Goal: Task Accomplishment & Management: Complete application form

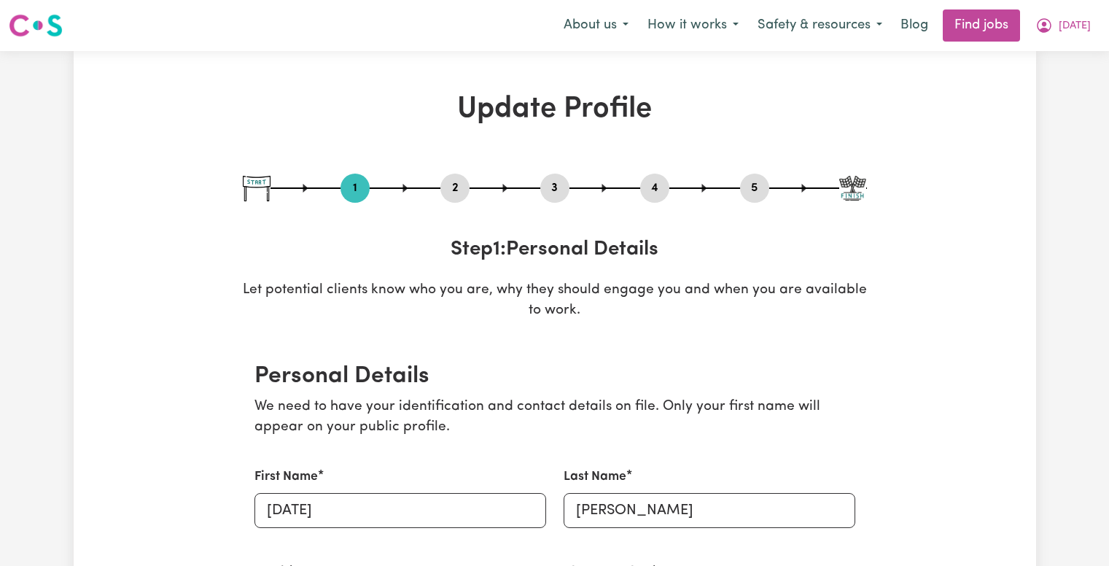
select select "[DEMOGRAPHIC_DATA]"
select select "[DEMOGRAPHIC_DATA] Citizen"
select select "Studying a healthcare related degree or qualification"
select select "60"
click at [759, 182] on button "5" at bounding box center [754, 188] width 29 height 19
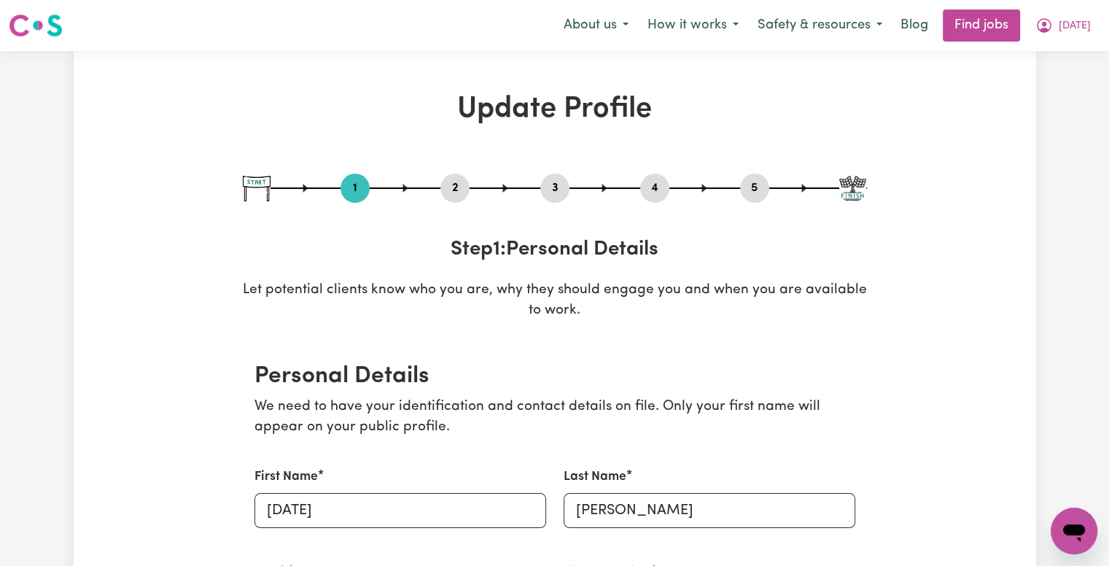
select select "I am working in another industry"
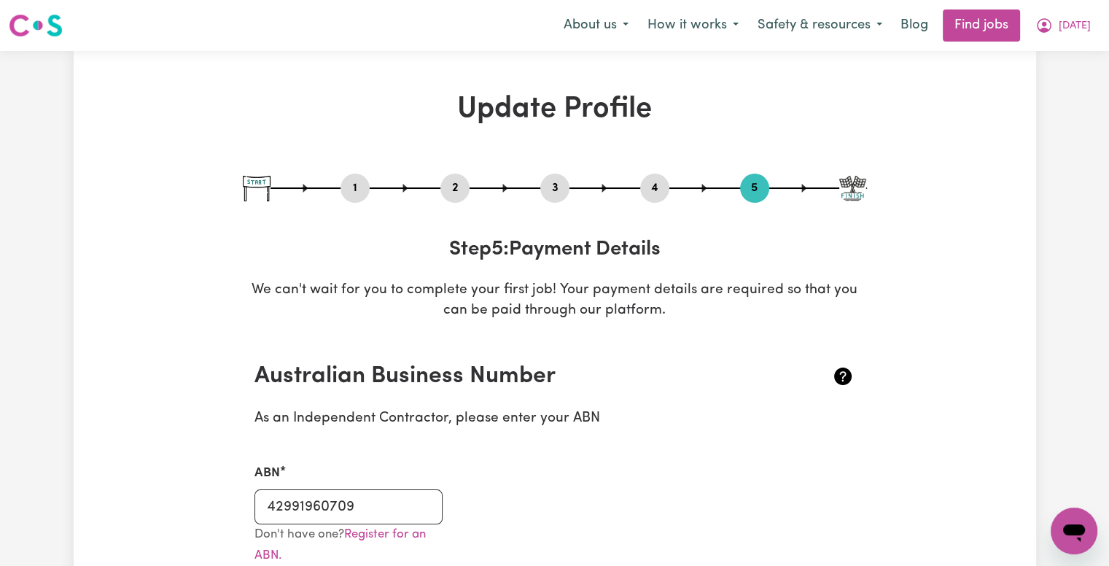
click at [654, 180] on button "4" at bounding box center [654, 188] width 29 height 19
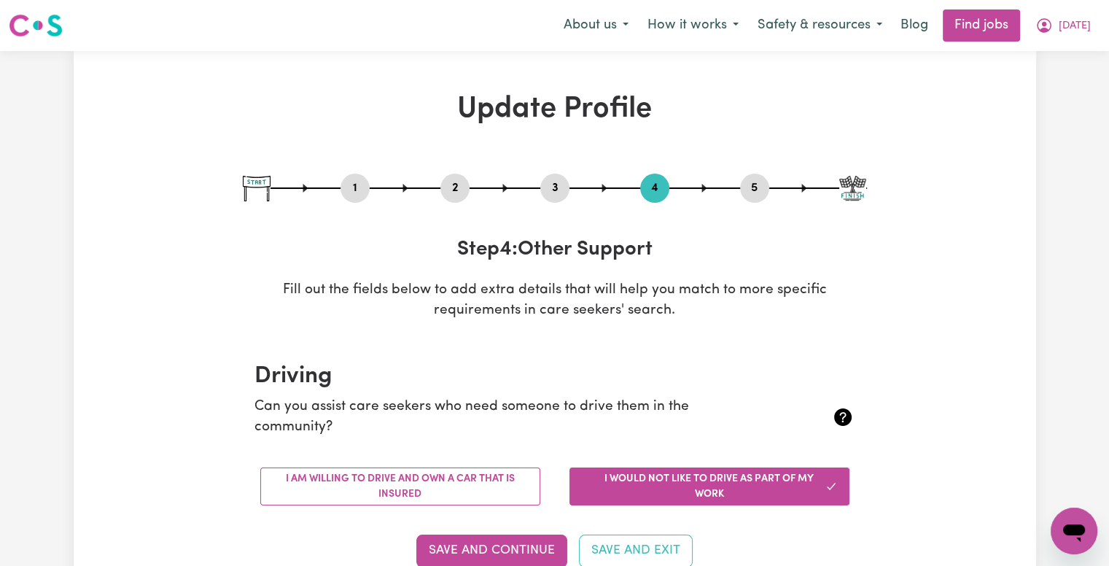
click at [558, 190] on button "3" at bounding box center [554, 188] width 29 height 19
select select "Certificate III (Individual Support)"
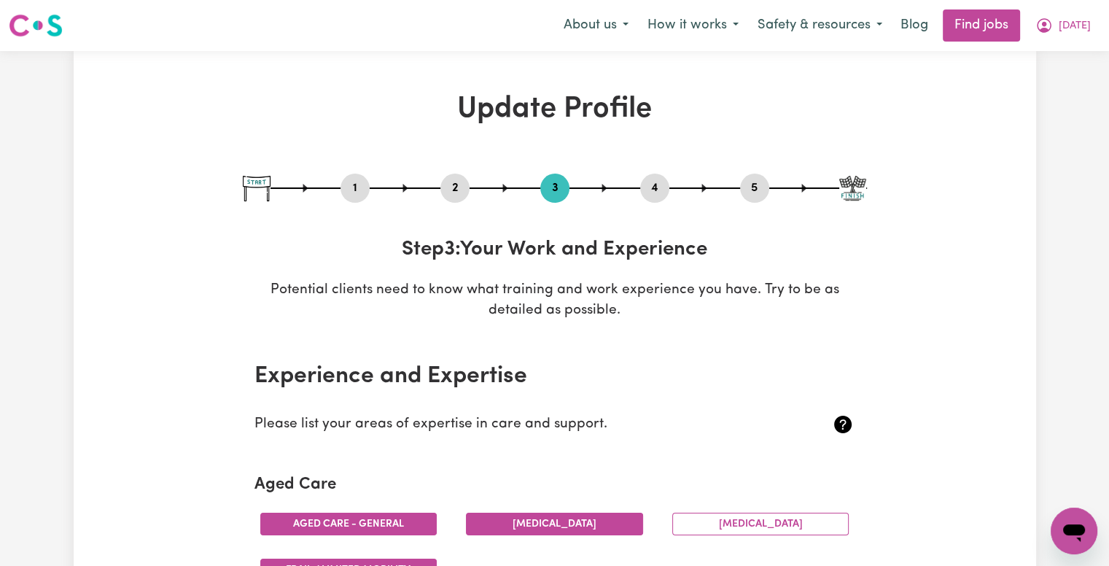
click at [450, 182] on button "2" at bounding box center [455, 188] width 29 height 19
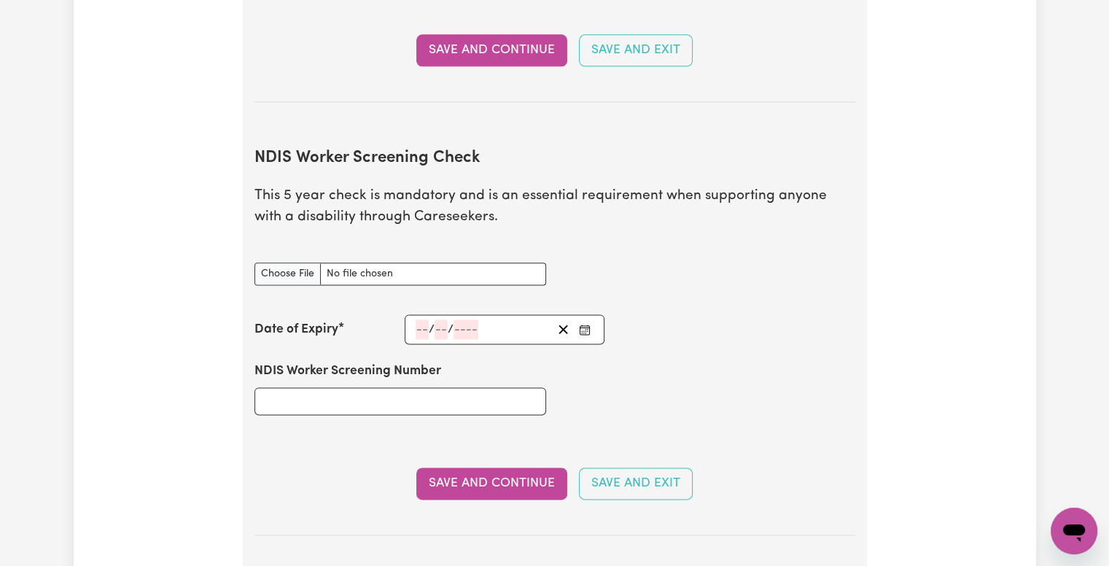
scroll to position [1816, 0]
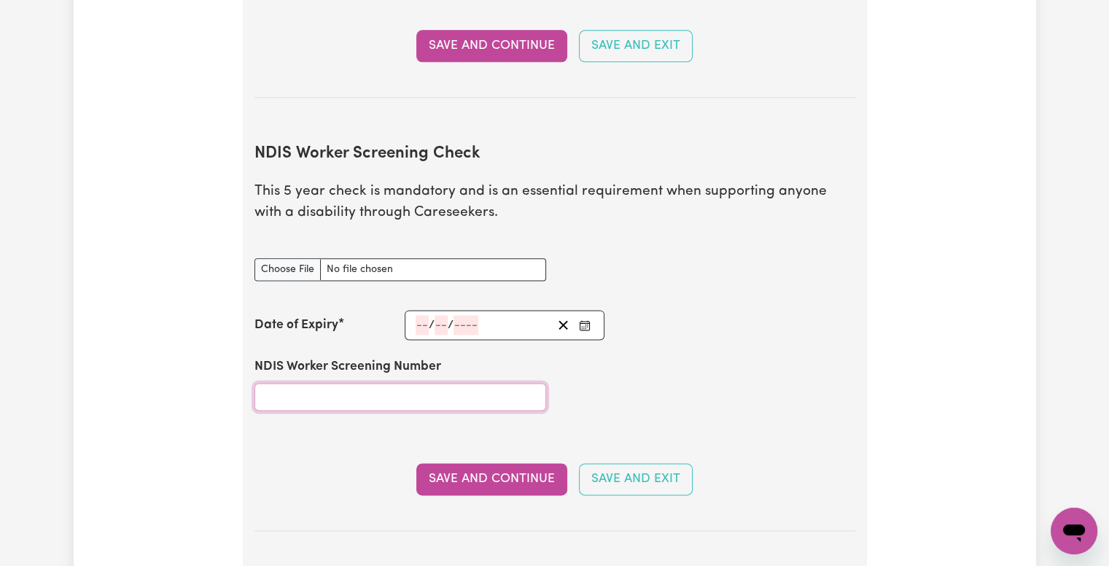
click at [346, 383] on input "NDIS Worker Screening Number" at bounding box center [401, 397] width 292 height 28
paste input "88878889"
type input "88878889"
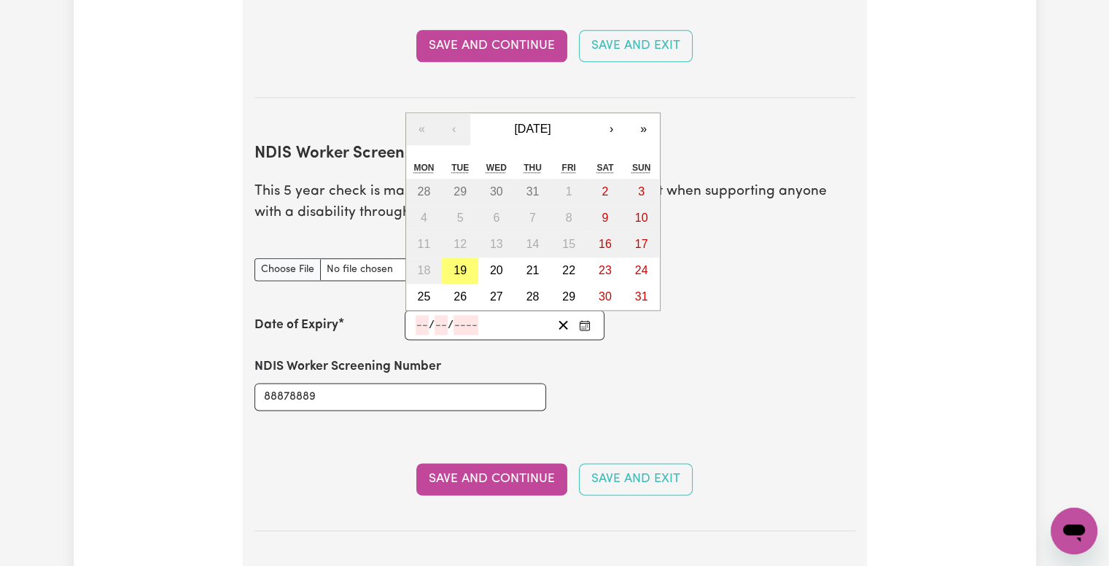
click at [462, 315] on input "number" at bounding box center [466, 325] width 25 height 20
click at [425, 315] on input "number" at bounding box center [422, 325] width 13 height 20
type input "17"
type input "8"
type input "203"
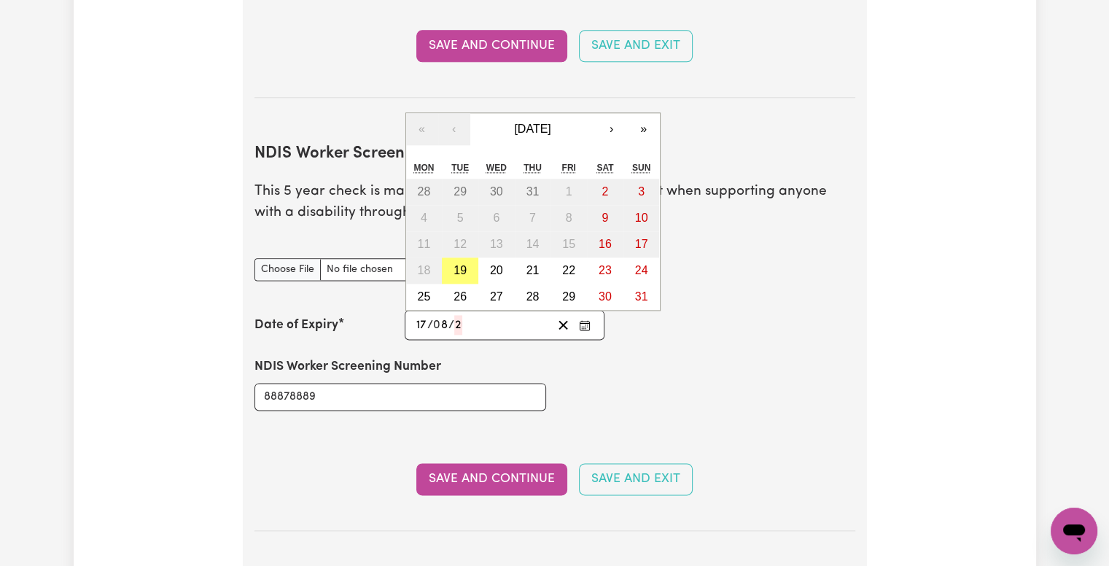
type input "[DATE]"
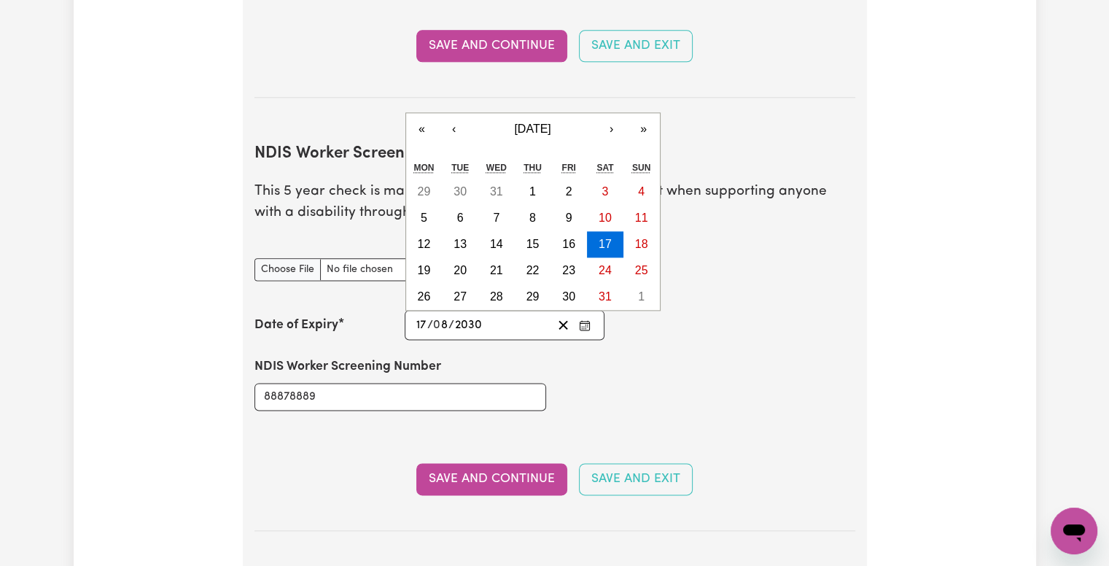
type input "2030"
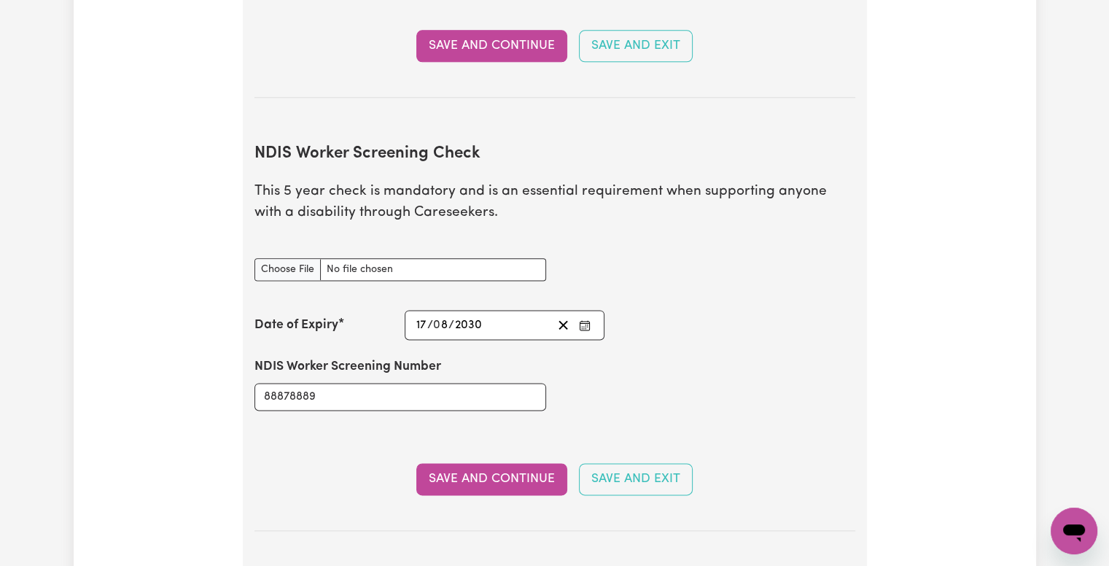
click at [674, 352] on div "NDIS Worker Screening Number 88878889" at bounding box center [555, 384] width 619 height 88
click at [508, 463] on button "Save and Continue" at bounding box center [491, 479] width 151 height 32
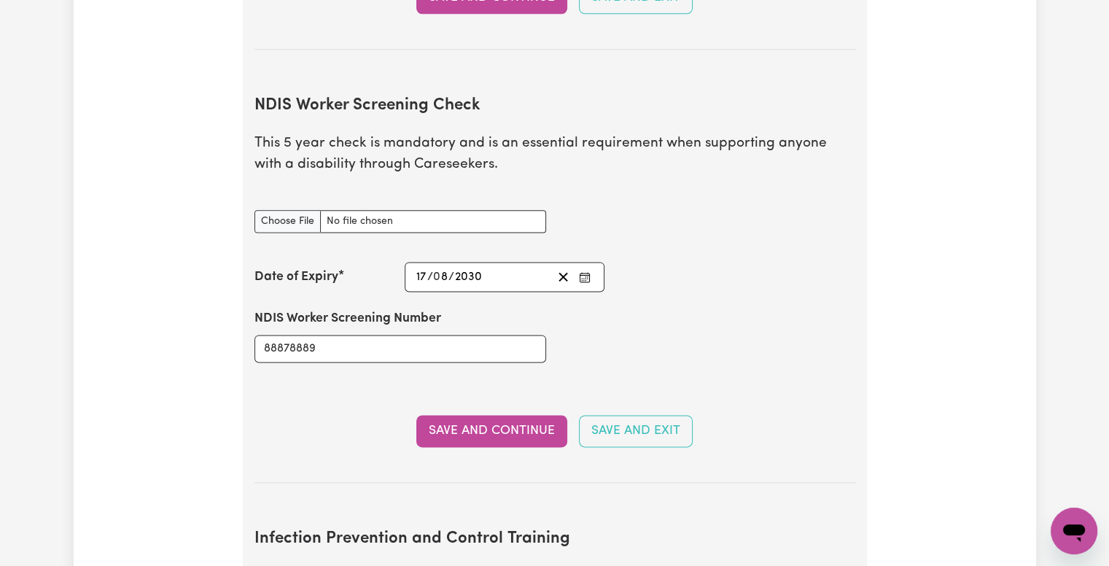
scroll to position [1861, 0]
